Goal: Transaction & Acquisition: Book appointment/travel/reservation

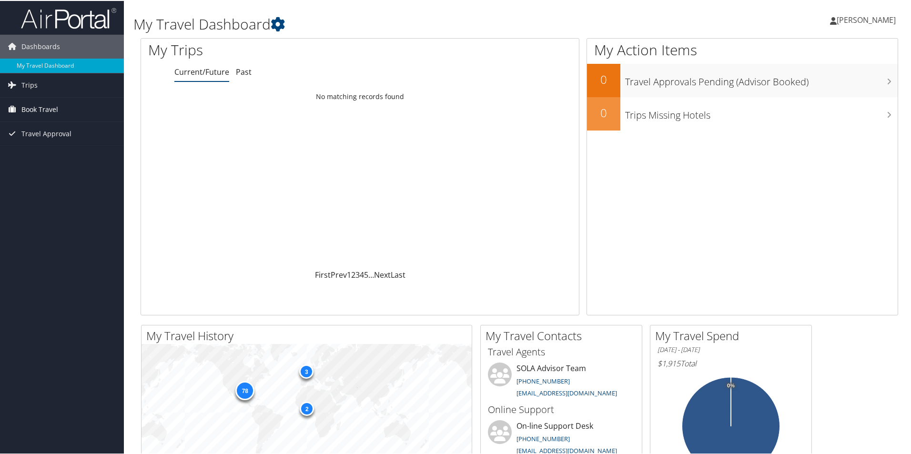
click at [39, 108] on span "Book Travel" at bounding box center [39, 109] width 37 height 24
click at [50, 141] on link "Book/Manage Online Trips" at bounding box center [62, 142] width 124 height 14
